Goal: Find specific page/section: Find specific page/section

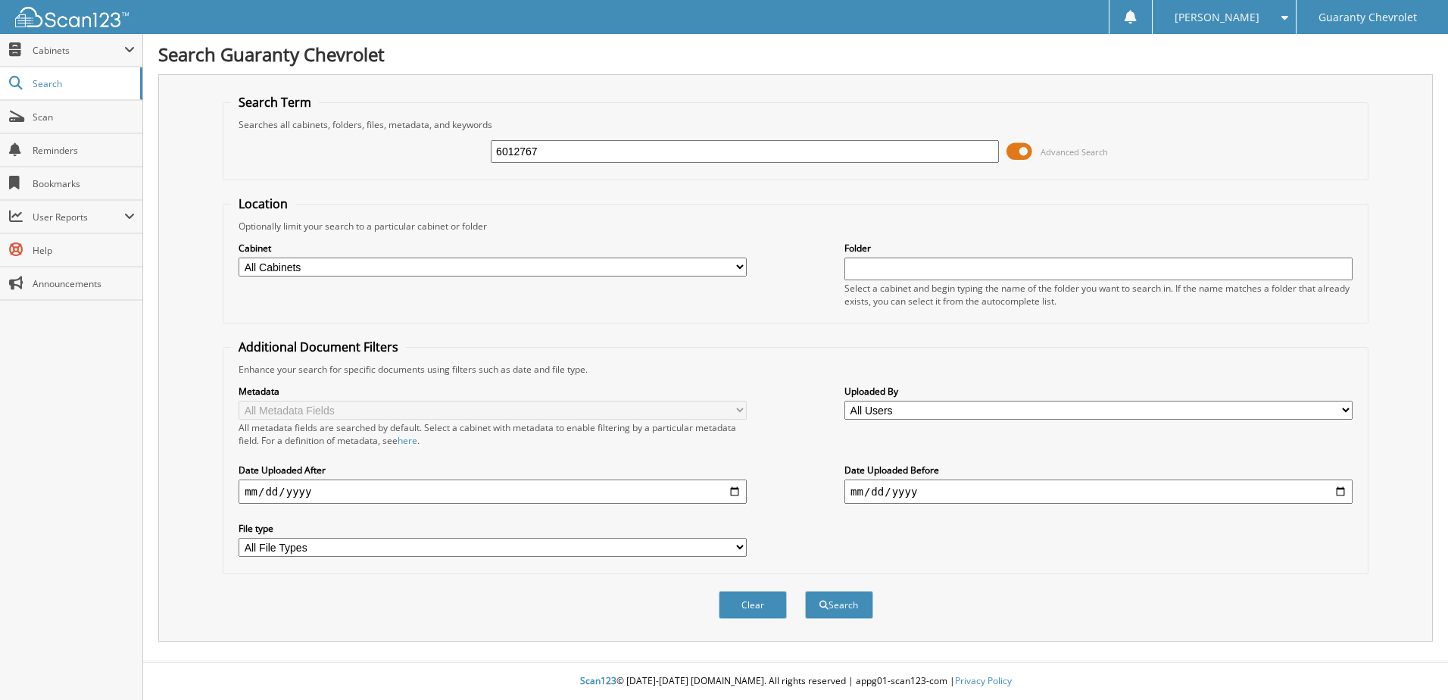
type input "6012767"
click at [805, 591] on button "Search" at bounding box center [839, 605] width 68 height 28
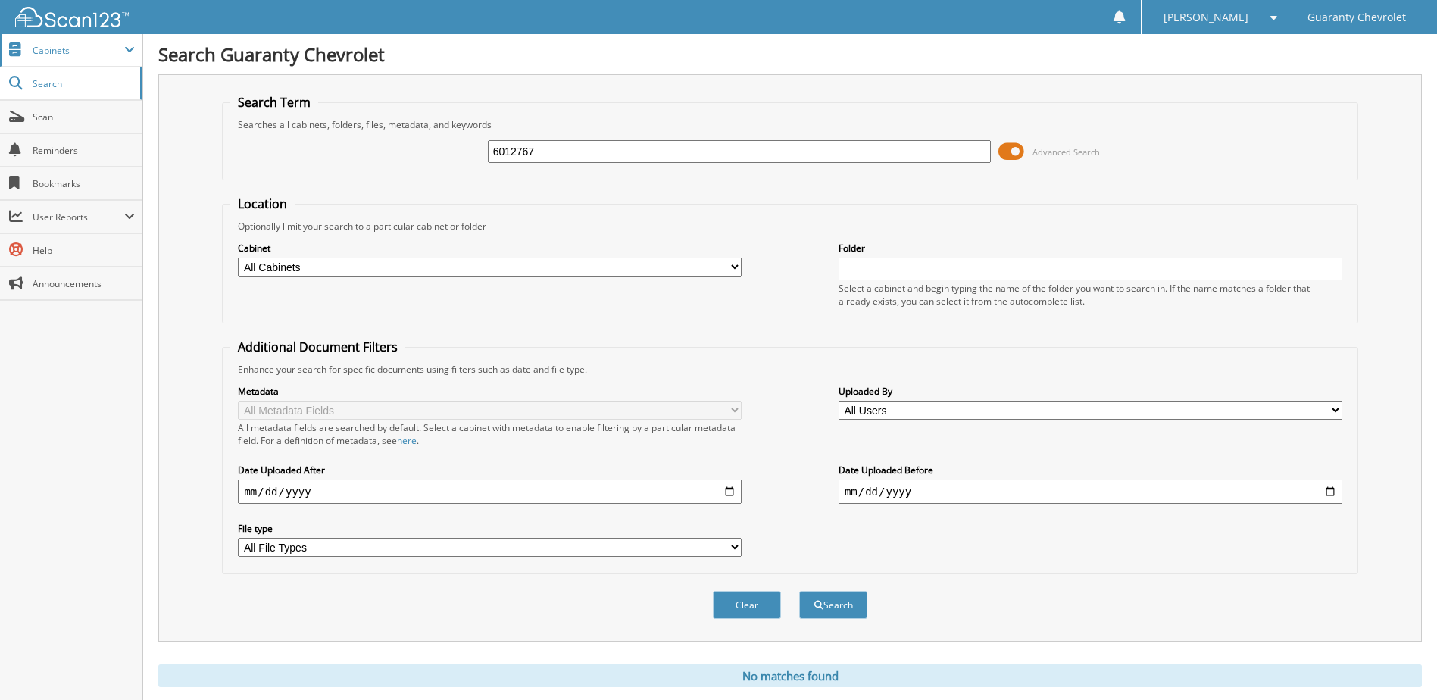
click at [61, 52] on span "Cabinets" at bounding box center [79, 50] width 92 height 13
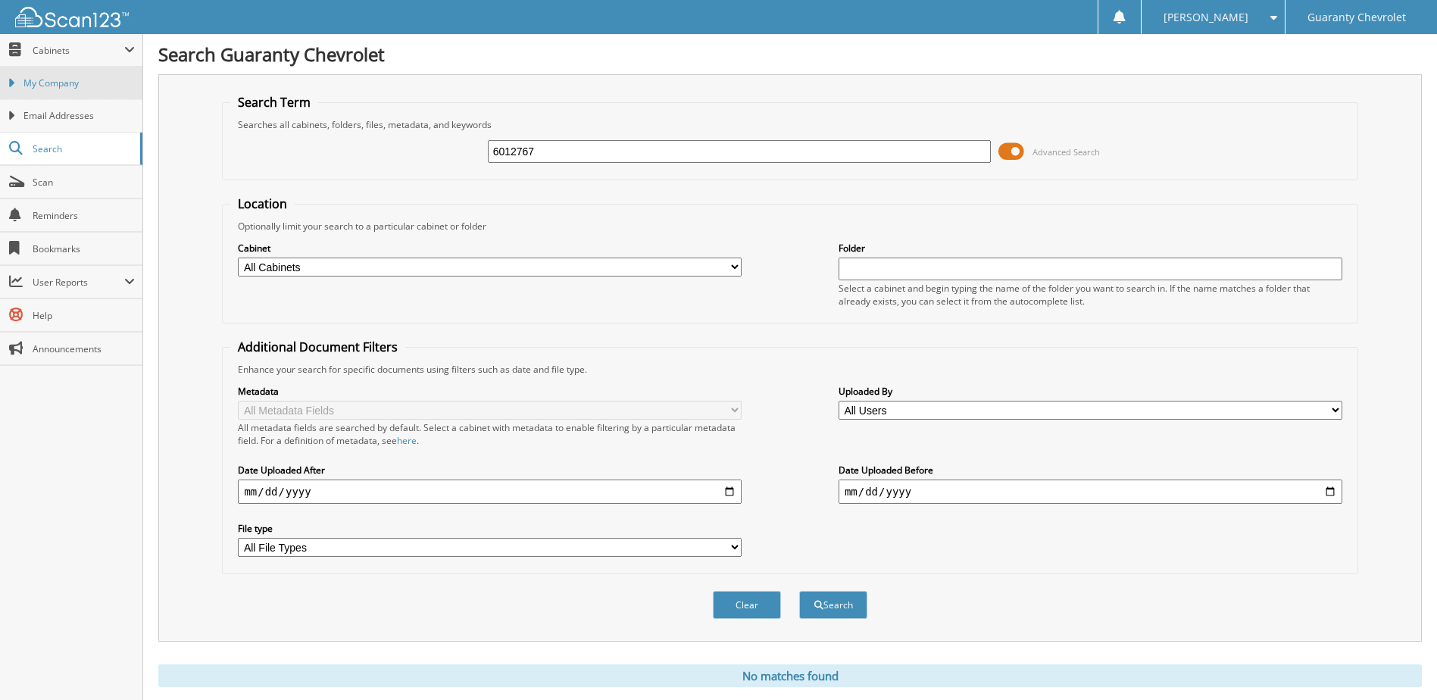
click at [66, 76] on span "My Company" at bounding box center [78, 83] width 111 height 14
